Goal: Find specific page/section: Find specific page/section

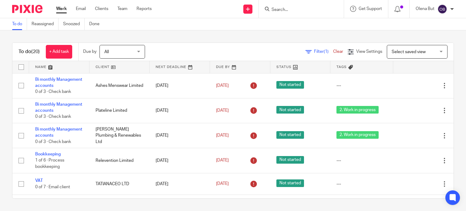
click at [280, 10] on input "Search" at bounding box center [298, 9] width 55 height 5
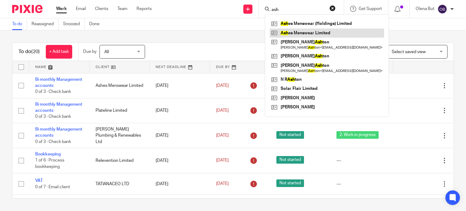
type input "ash"
click at [285, 35] on link at bounding box center [327, 33] width 114 height 9
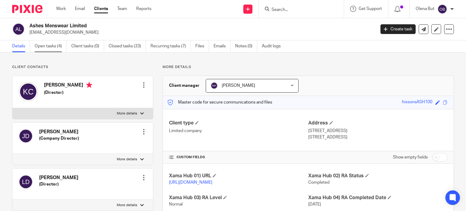
click at [46, 48] on link "Open tasks (4)" at bounding box center [51, 46] width 32 height 12
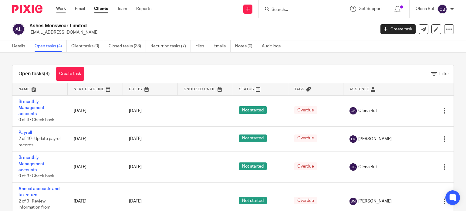
click at [59, 10] on link "Work" at bounding box center [61, 9] width 10 height 6
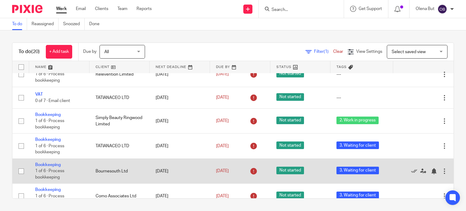
scroll to position [91, 0]
